Goal: Book appointment/travel/reservation

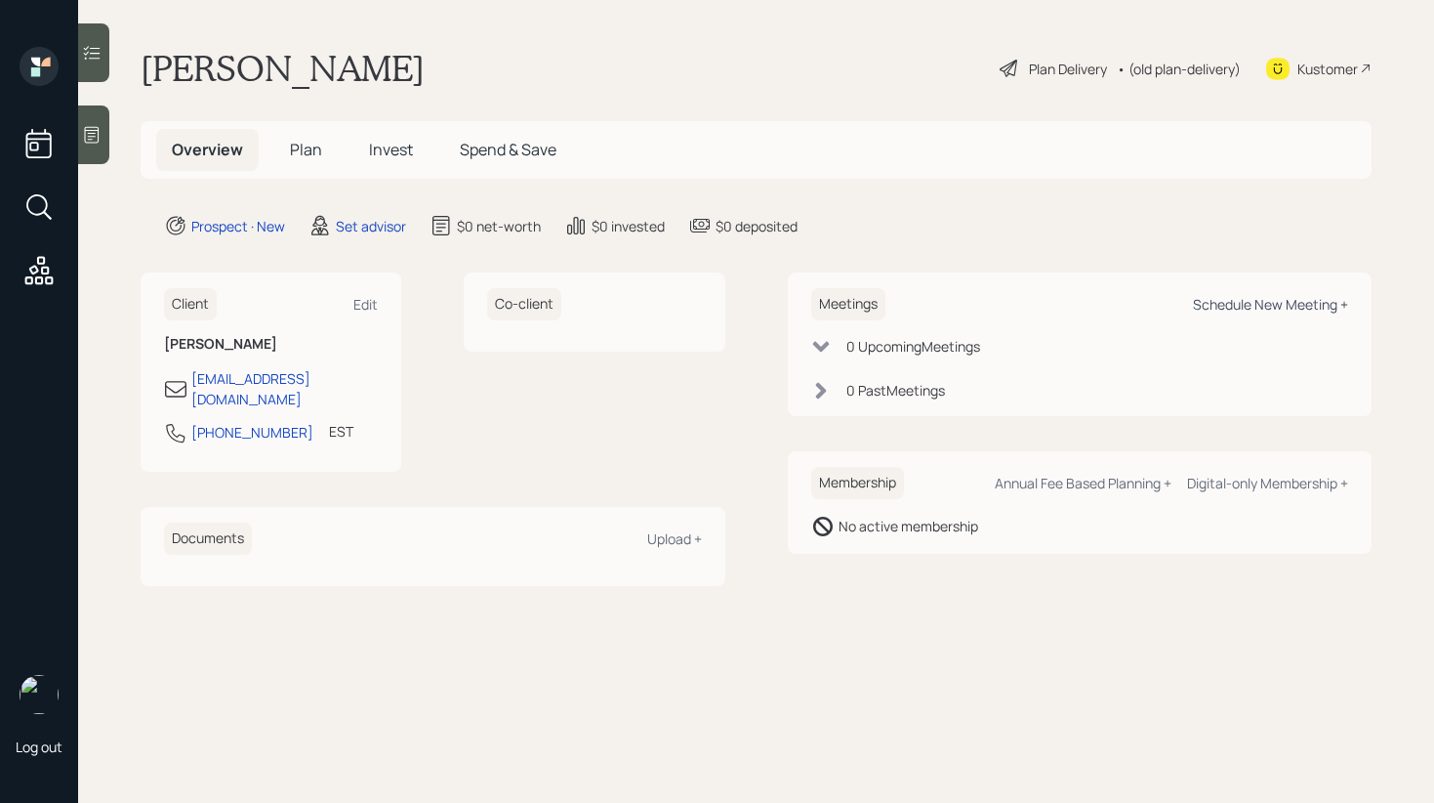
click at [1279, 300] on div "Schedule New Meeting +" at bounding box center [1270, 304] width 155 height 19
select select "round-[PERSON_NAME]"
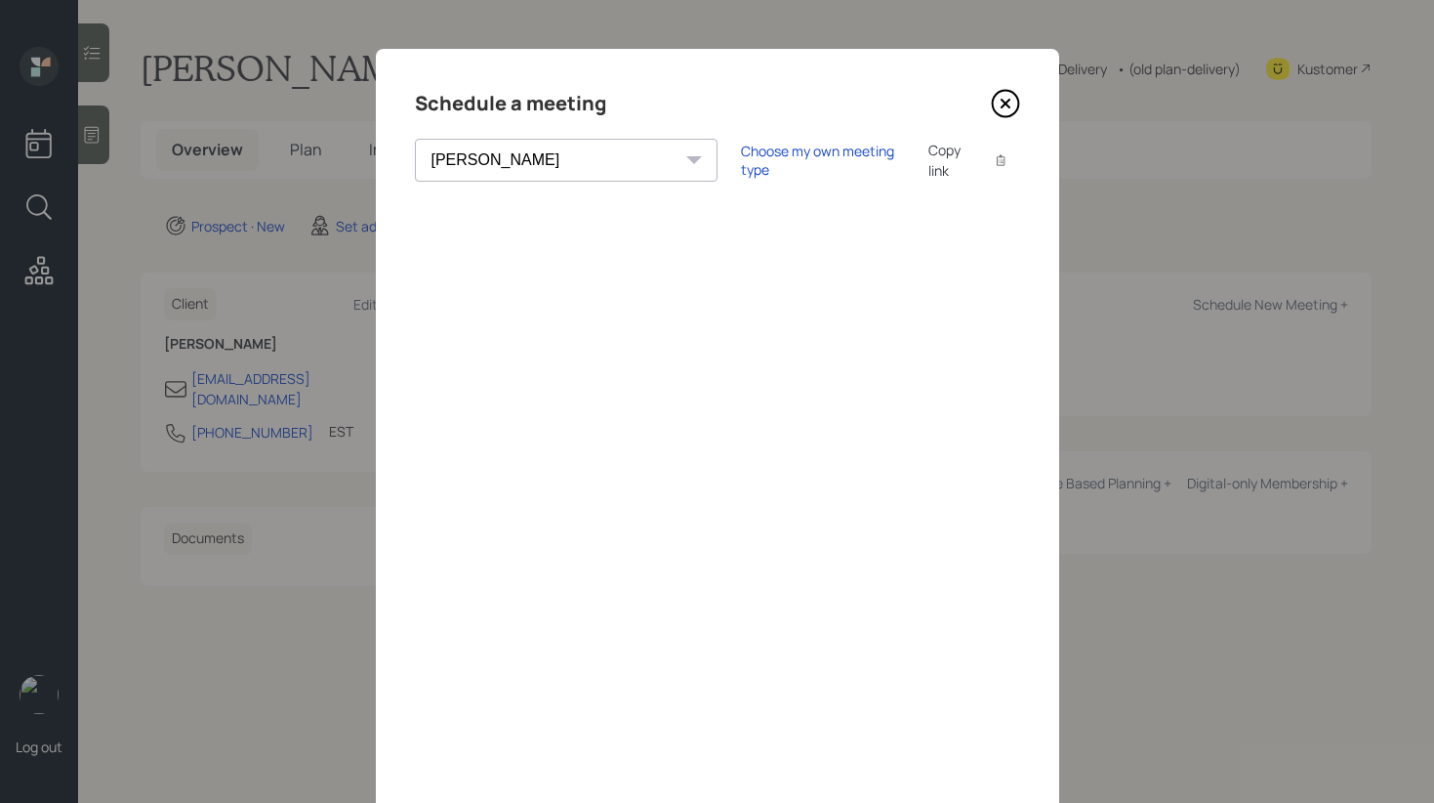
click at [1018, 107] on icon at bounding box center [1005, 104] width 26 height 26
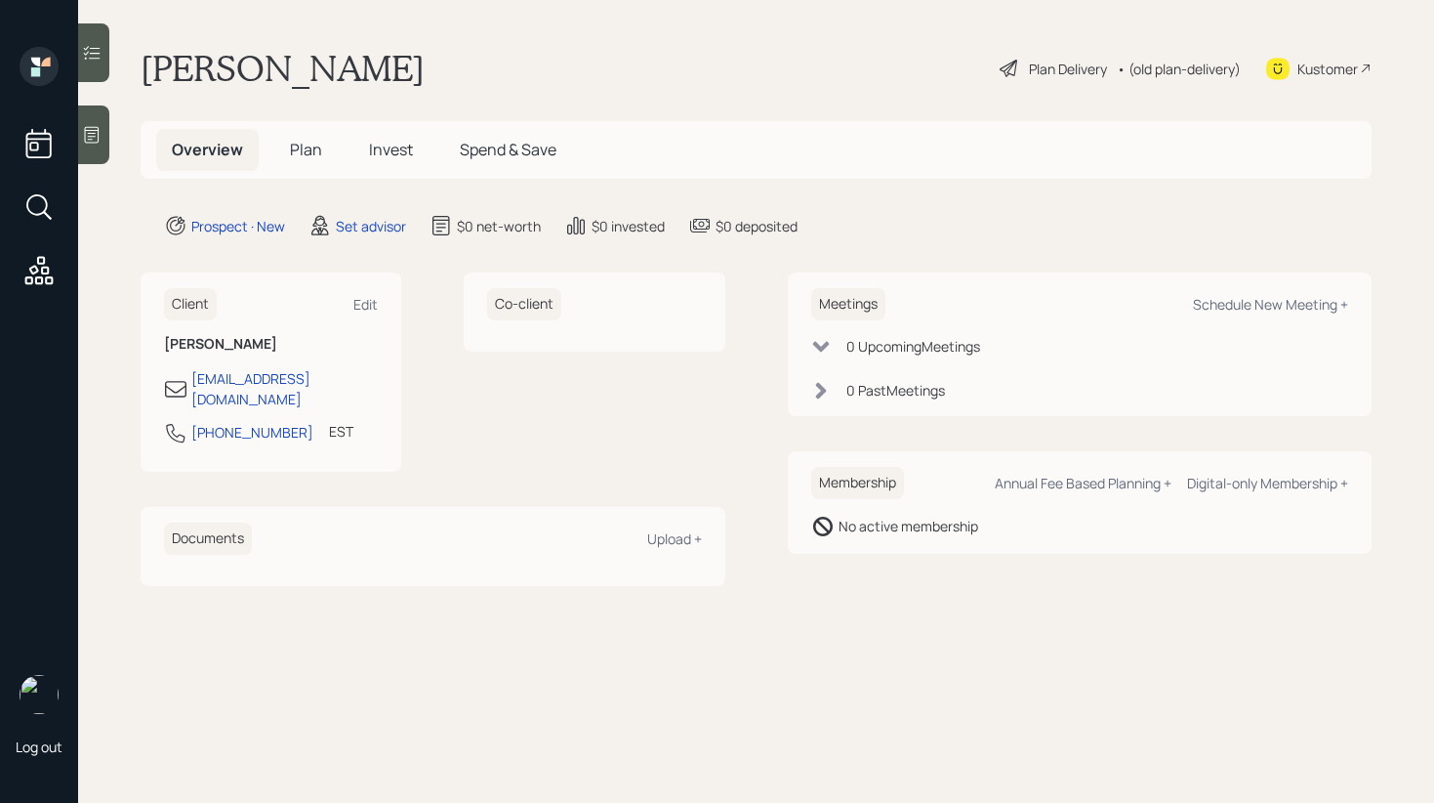
click at [86, 141] on icon at bounding box center [92, 135] width 20 height 20
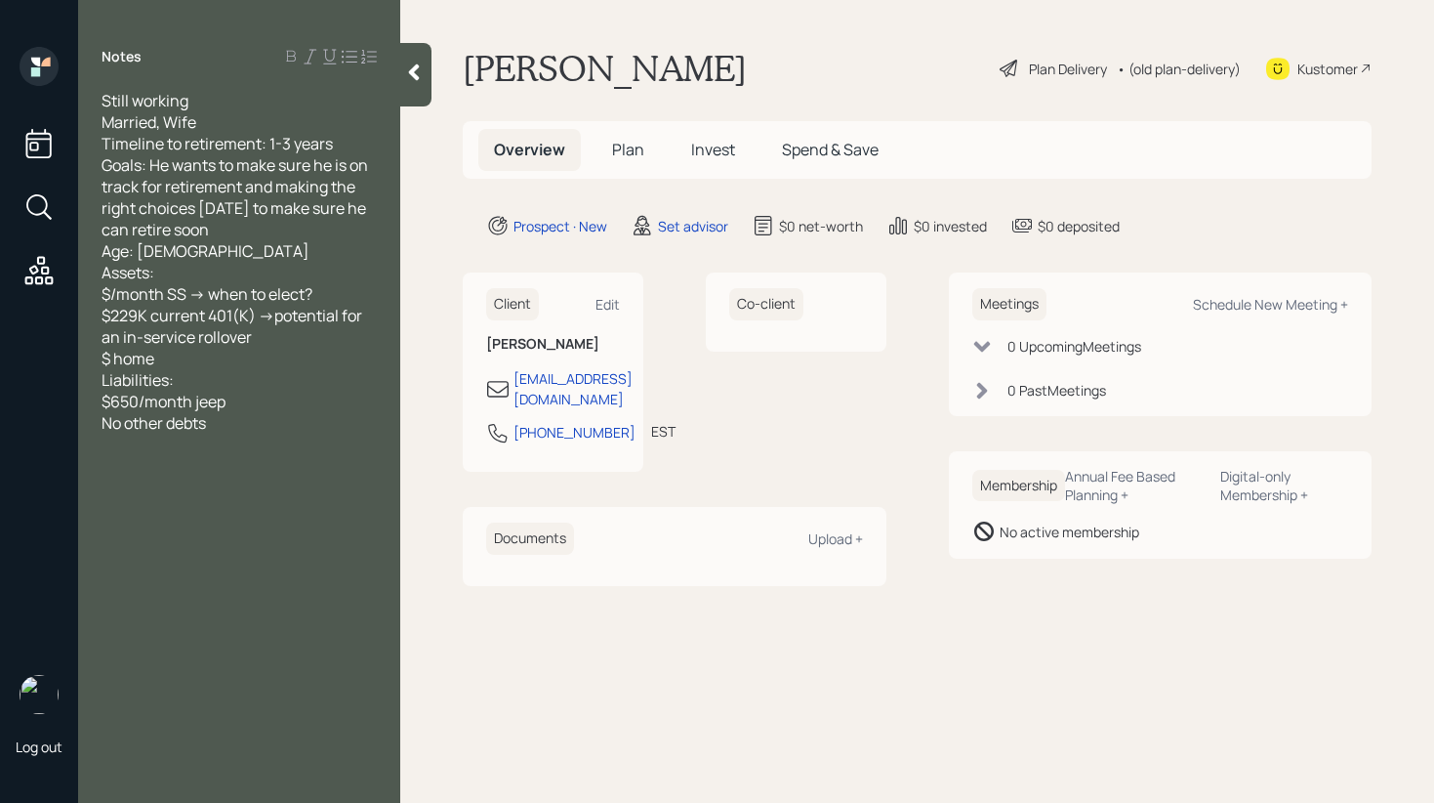
click at [418, 89] on div at bounding box center [415, 74] width 31 height 63
